Goal: Transaction & Acquisition: Purchase product/service

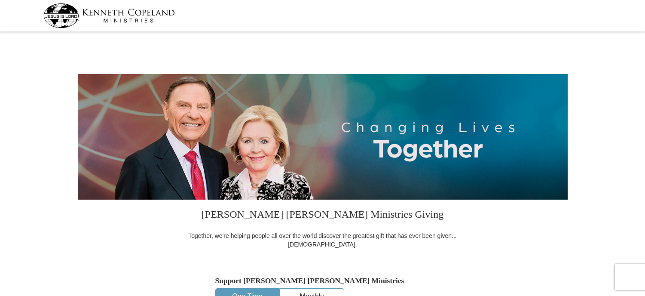
select select "IN"
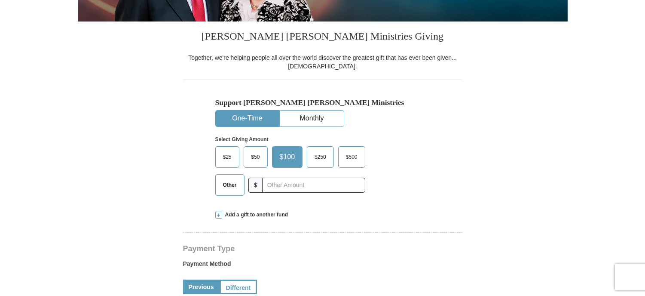
scroll to position [188, 0]
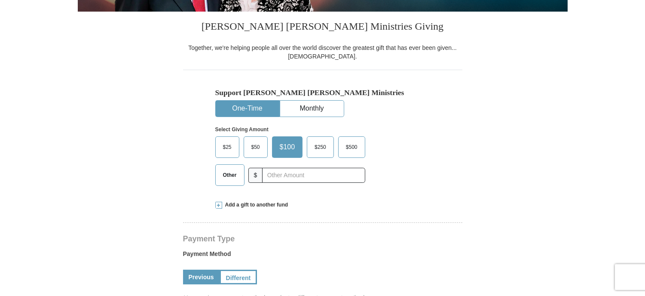
click at [229, 165] on label "Other" at bounding box center [230, 175] width 28 height 21
click at [0, 0] on input "Other" at bounding box center [0, 0] width 0 height 0
click at [219, 204] on span at bounding box center [218, 205] width 7 height 7
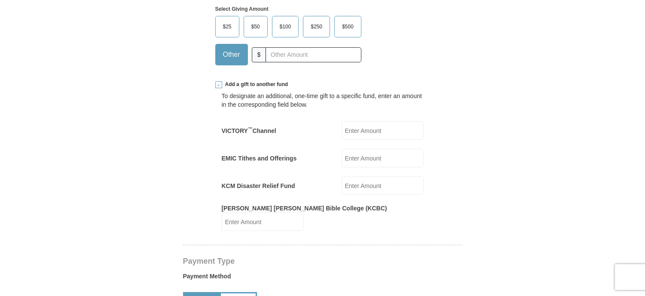
scroll to position [348, 0]
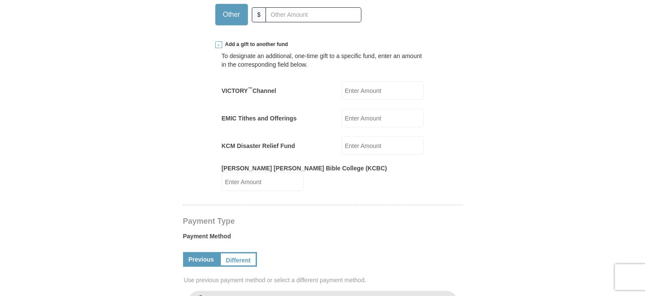
click at [376, 120] on input "EMIC Tithes and Offerings" at bounding box center [383, 118] width 82 height 18
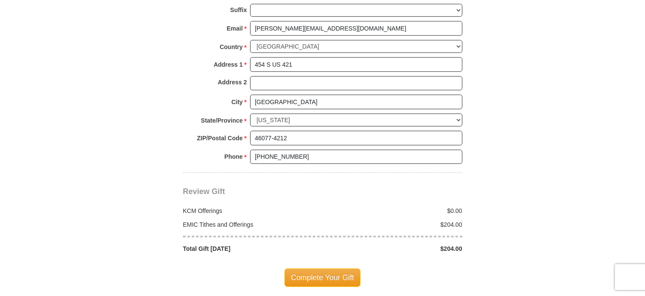
scroll to position [799, 0]
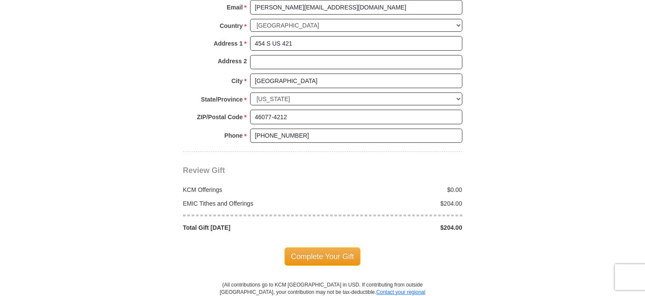
type input "204.00"
click at [323, 247] on span "Complete Your Gift" at bounding box center [323, 256] width 76 height 18
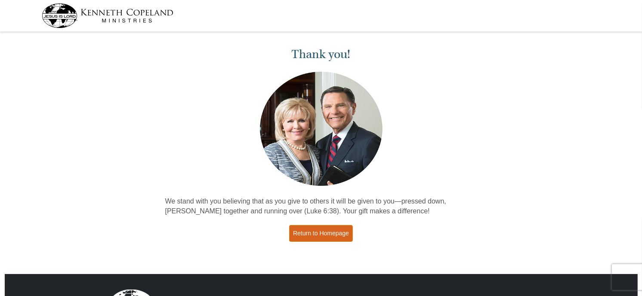
click at [322, 235] on link "Return to Homepage" at bounding box center [321, 233] width 64 height 17
